Goal: Task Accomplishment & Management: Use online tool/utility

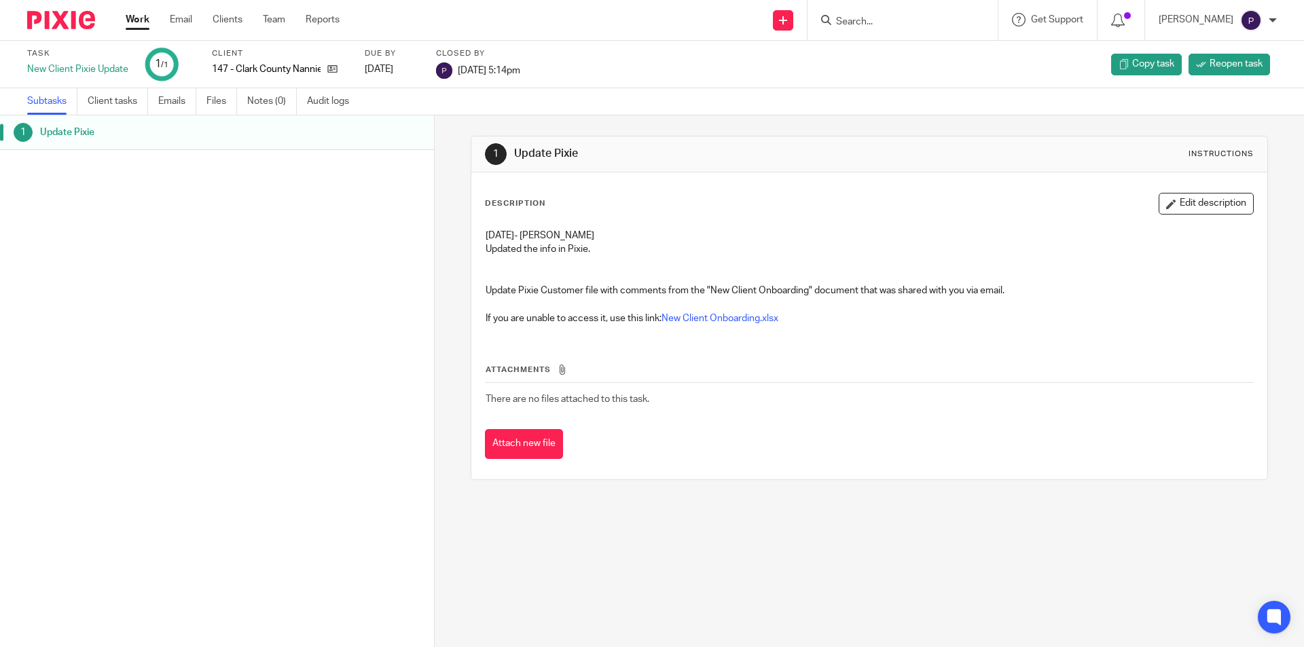
click at [132, 26] on link "Work" at bounding box center [138, 20] width 24 height 14
click at [145, 25] on link "Work" at bounding box center [138, 20] width 24 height 14
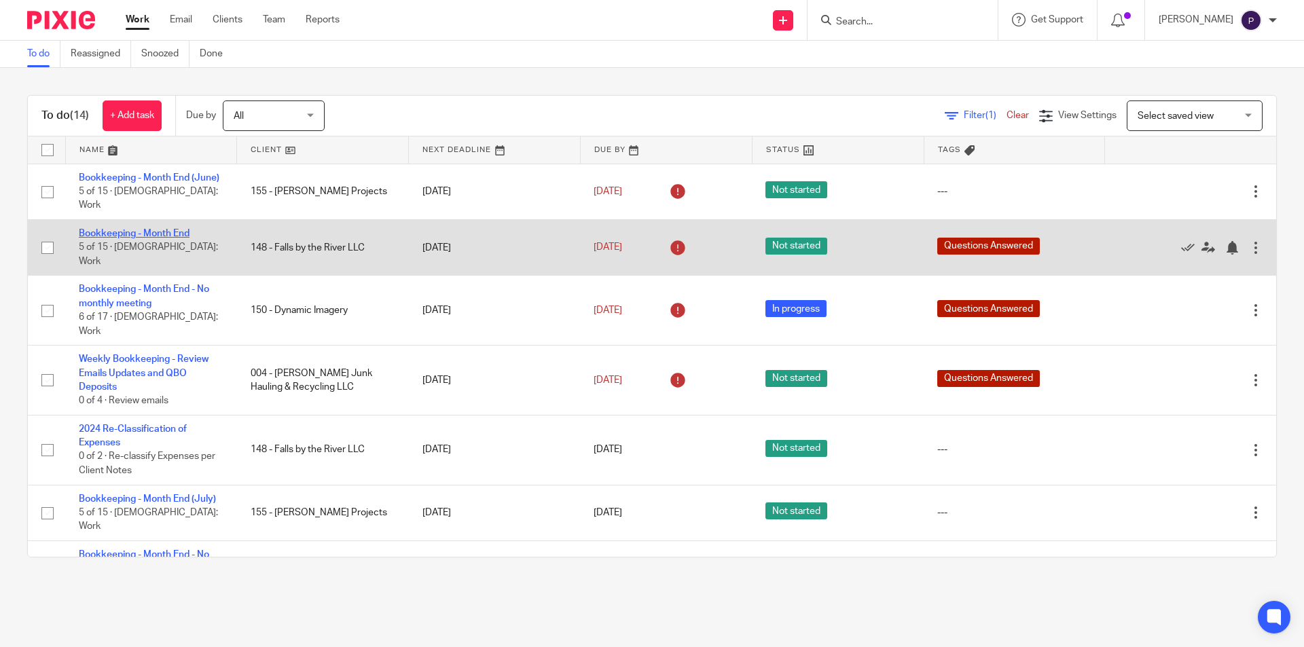
click at [146, 236] on link "Bookkeeping - Month End" at bounding box center [134, 234] width 111 height 10
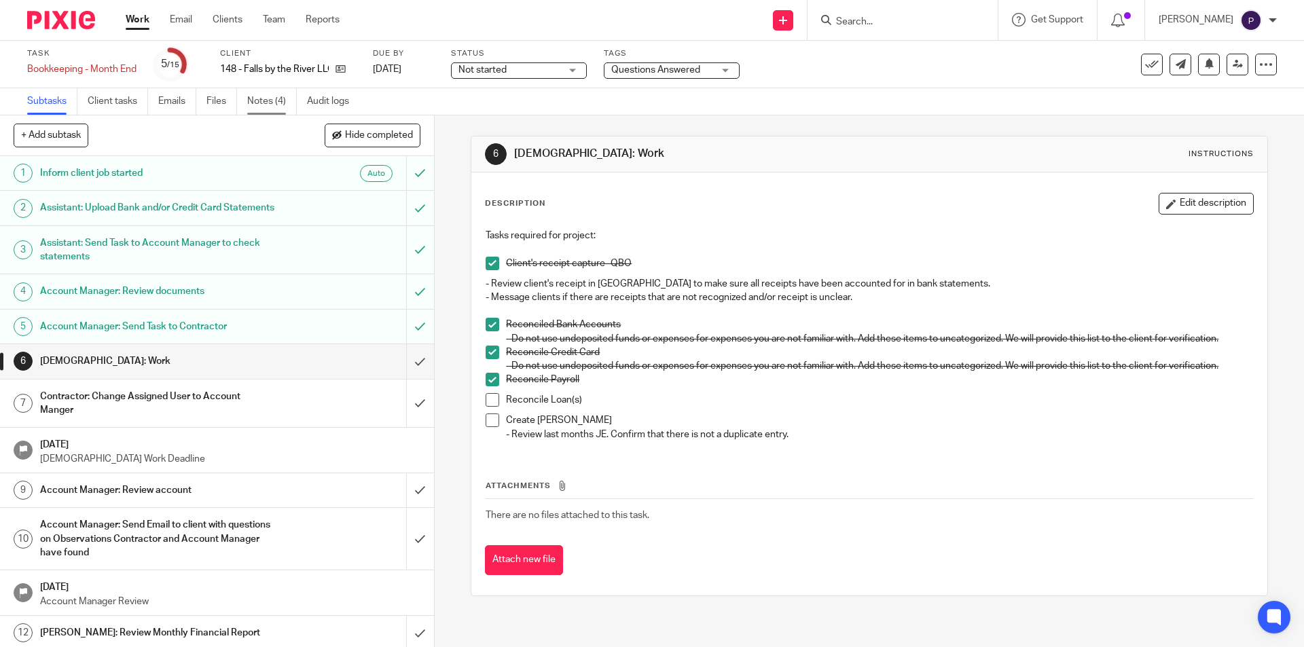
click at [283, 91] on link "Notes (4)" at bounding box center [272, 101] width 50 height 26
